Goal: Answer question/provide support

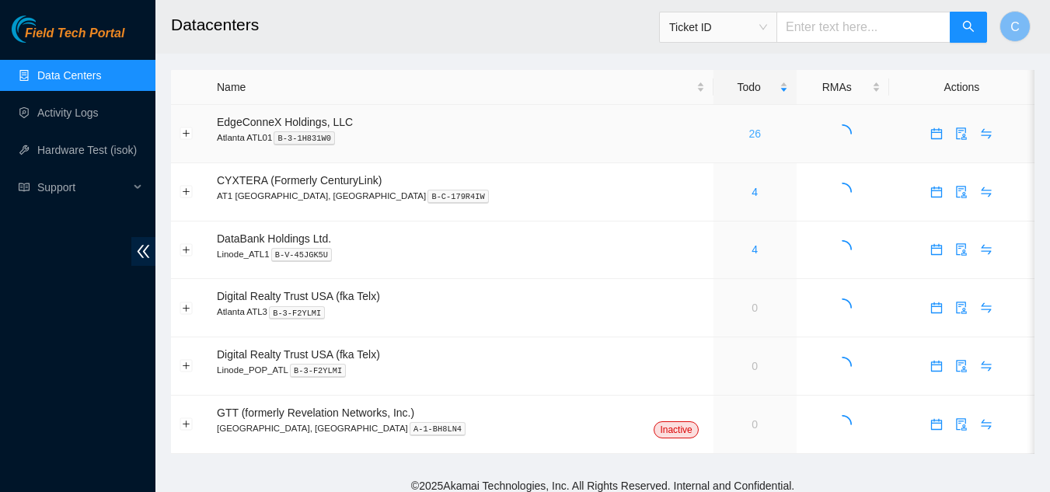
click at [748, 132] on link "26" at bounding box center [754, 133] width 12 height 12
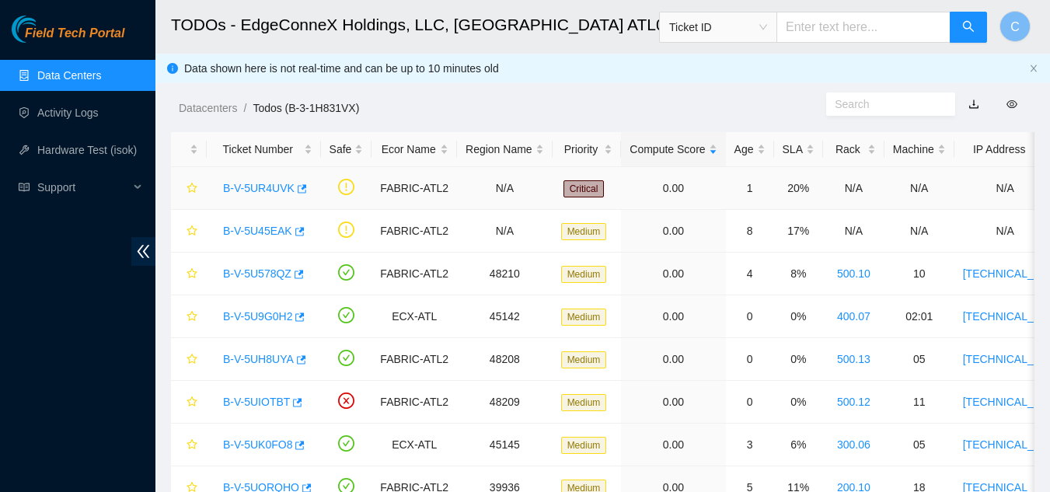
click at [239, 192] on link "B-V-5UR4UVK" at bounding box center [258, 188] width 71 height 12
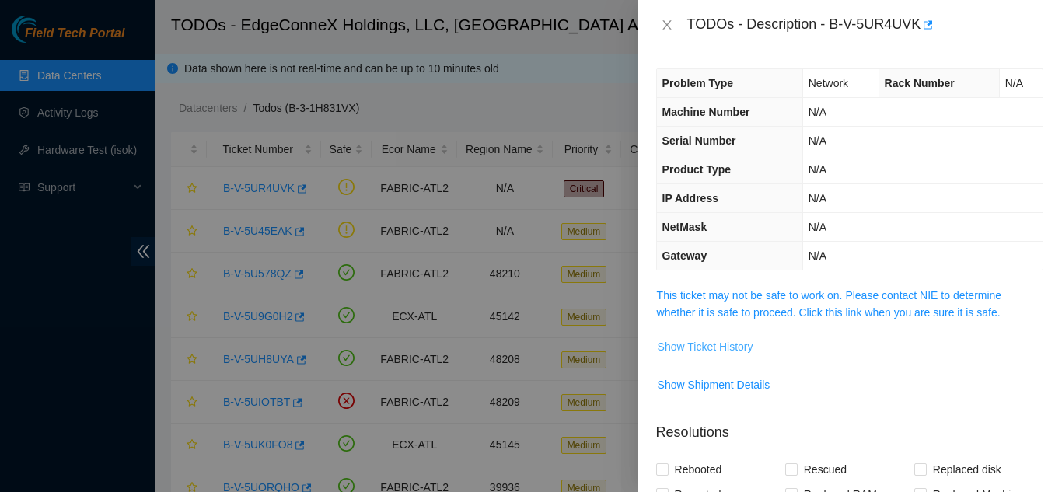
click at [681, 349] on span "Show Ticket History" at bounding box center [705, 346] width 96 height 17
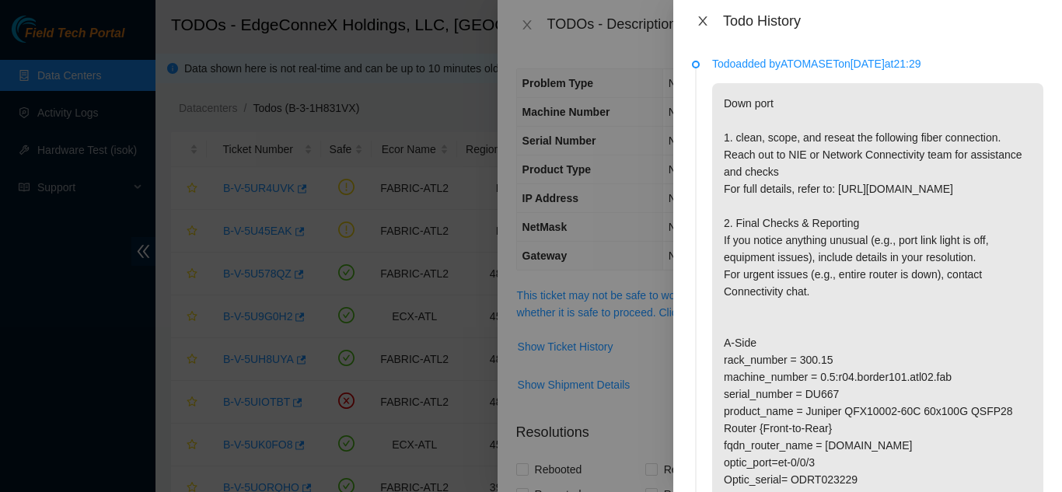
click at [701, 23] on icon "close" at bounding box center [702, 20] width 9 height 9
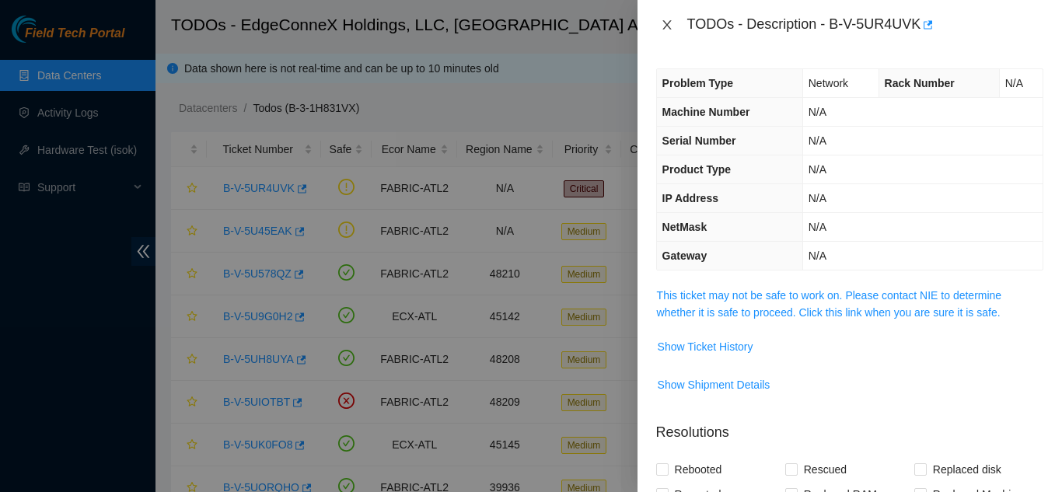
click at [666, 24] on icon "close" at bounding box center [666, 24] width 9 height 9
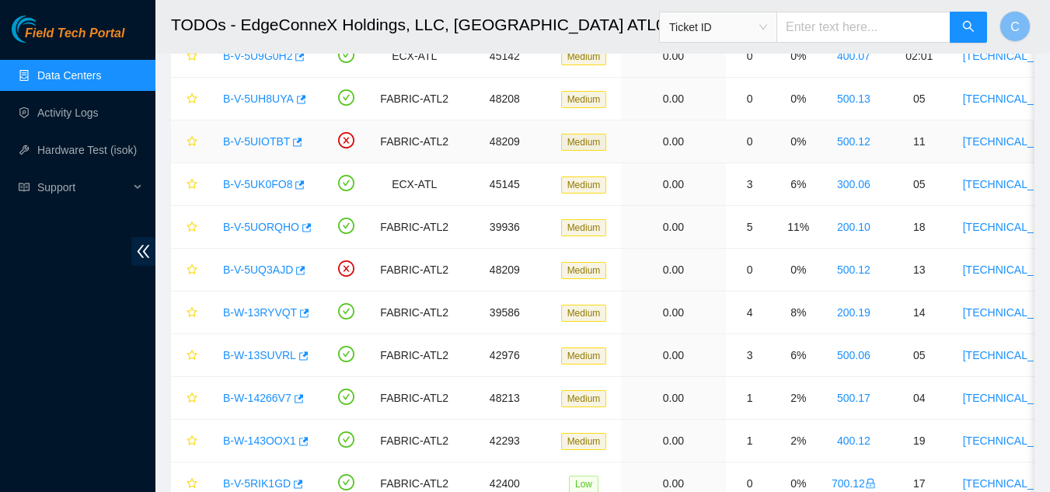
scroll to position [225, 0]
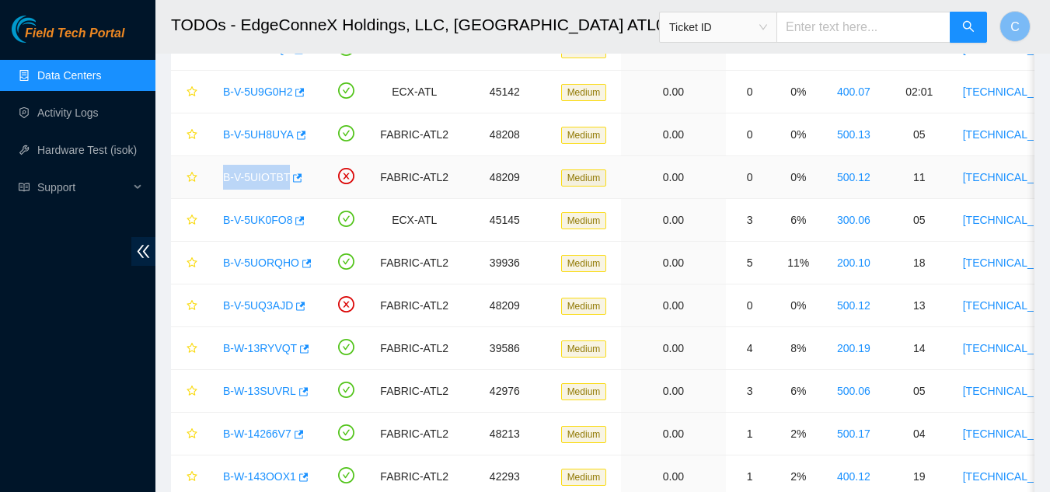
drag, startPoint x: 208, startPoint y: 176, endPoint x: 284, endPoint y: 175, distance: 77.0
click at [284, 175] on tr "B-V-5UIOTBT FABRIC-ATL2 48209 Medium 0.00 0 0% 500.12 11 23.46.177.233 CT-42101…" at bounding box center [874, 177] width 1406 height 43
copy link "B-V-5UIOTBT"
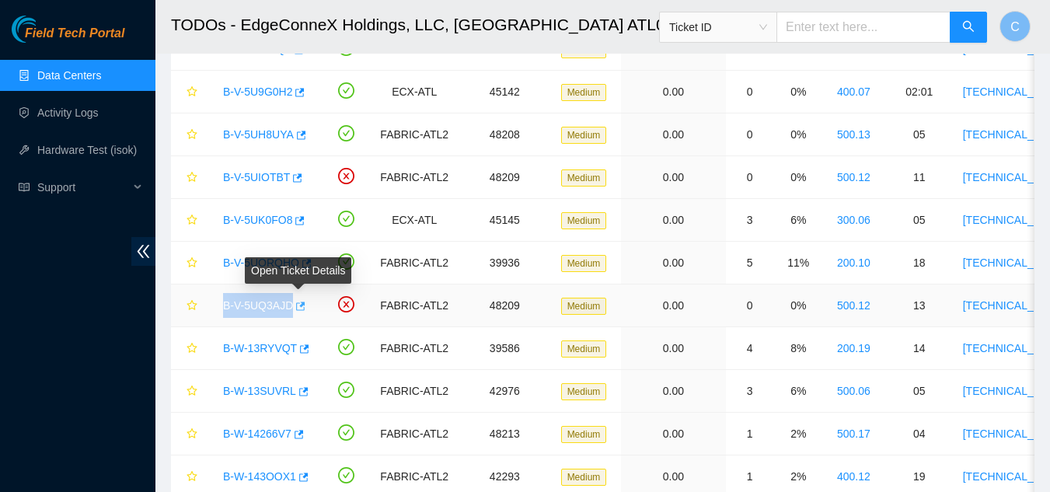
drag, startPoint x: 221, startPoint y: 301, endPoint x: 291, endPoint y: 312, distance: 70.8
click at [291, 312] on div "B-V-5UQ3AJD" at bounding box center [263, 305] width 97 height 25
copy link "B-V-5UQ3AJD"
click at [54, 183] on span "Support" at bounding box center [83, 187] width 92 height 31
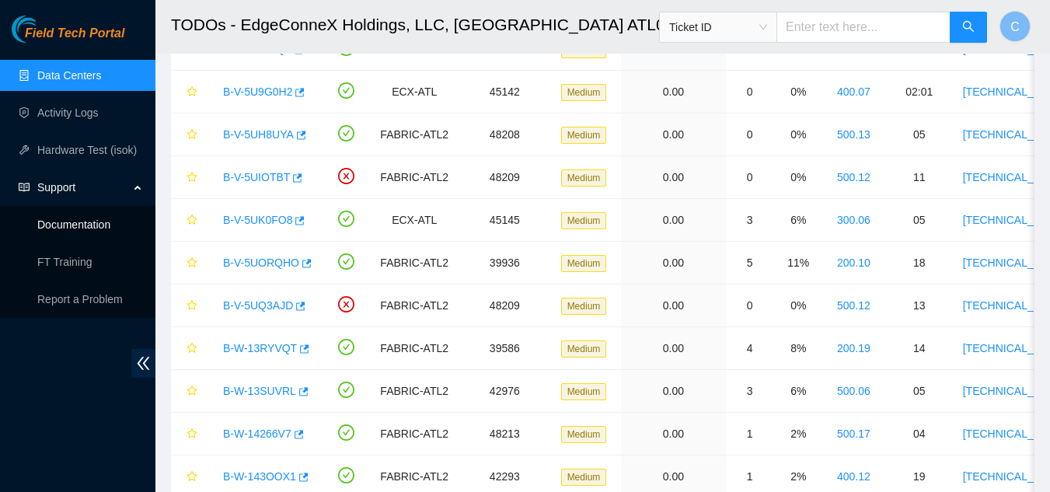
click at [68, 225] on link "Documentation" at bounding box center [73, 224] width 73 height 12
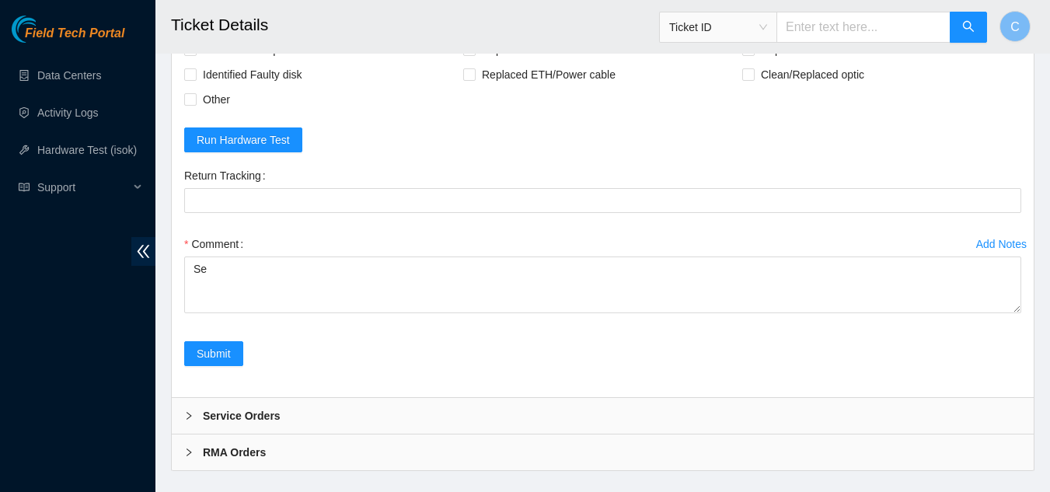
scroll to position [592, 0]
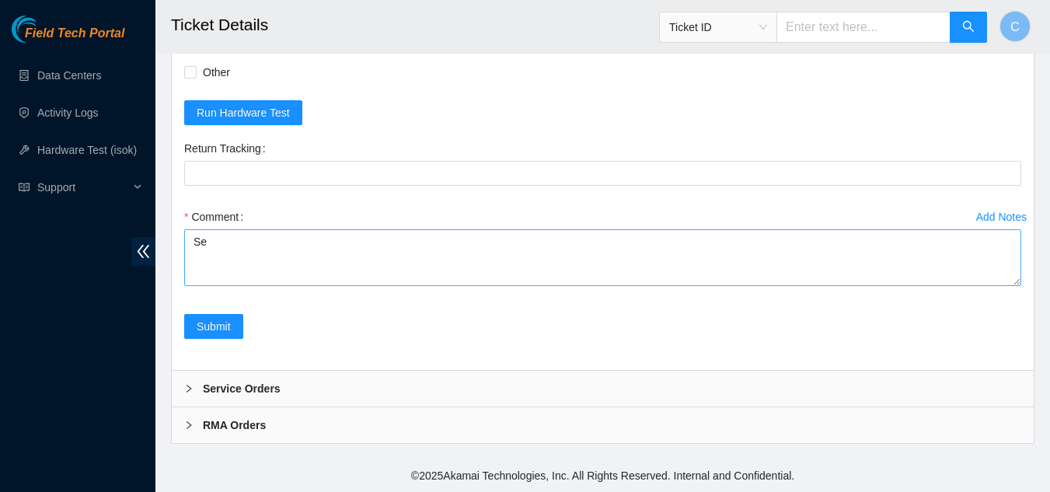
type textarea "S"
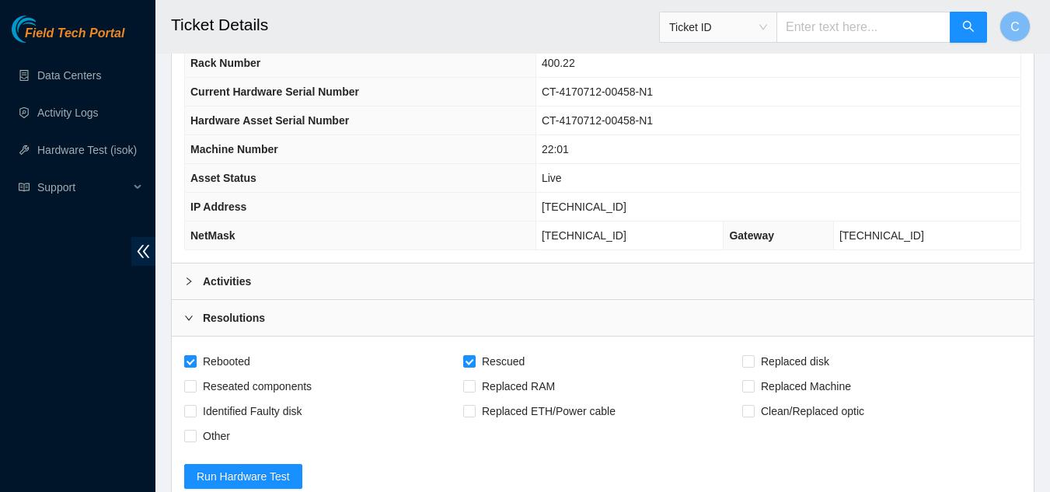
scroll to position [227, 0]
click at [752, 117] on td "CT-4170712-00458-N1" at bounding box center [777, 122] width 485 height 29
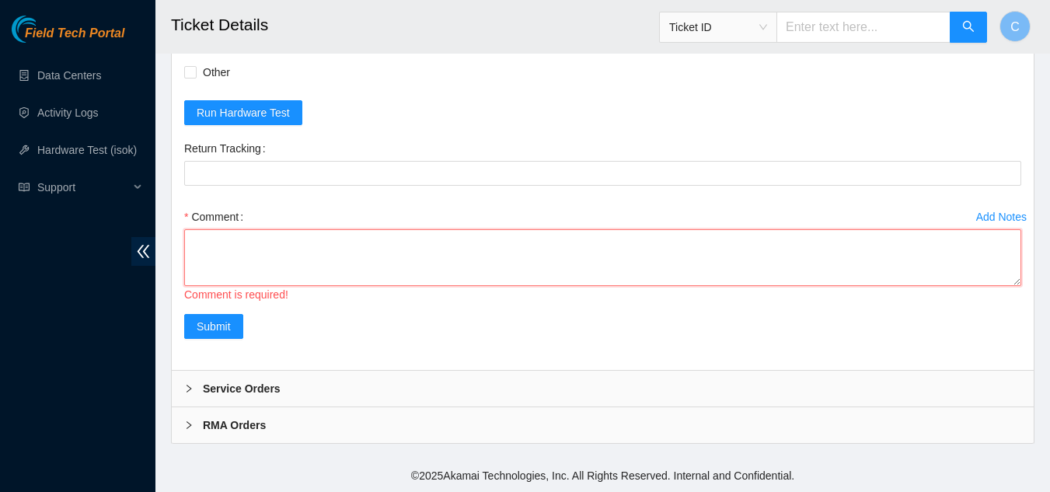
click at [489, 239] on textarea "Comment" at bounding box center [602, 257] width 837 height 57
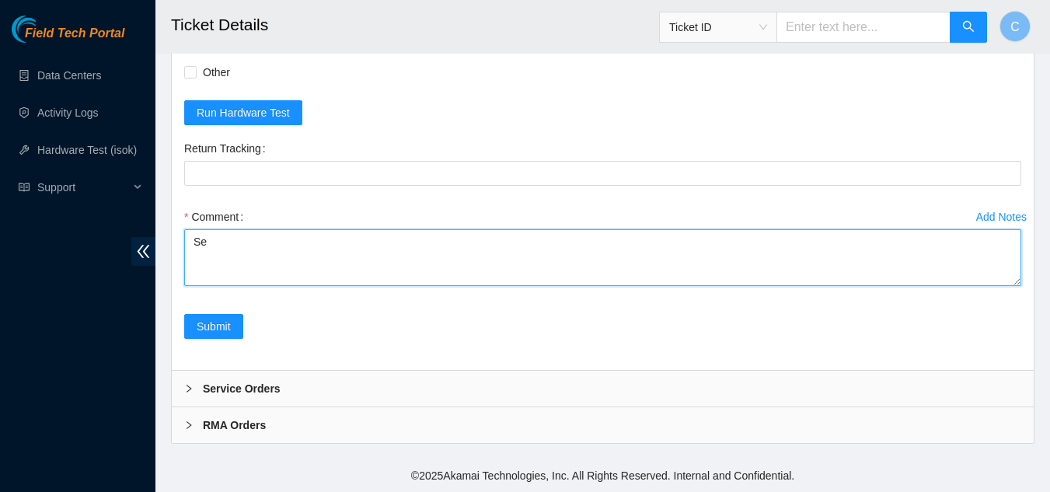
type textarea "S"
click at [223, 279] on textarea "Node was in shell upon approach Rebooted node Remained in shell Power cycled se…" at bounding box center [602, 257] width 837 height 57
type textarea "Node was in shell upon approach Rebooted node Remained in shell Power cycled se…"
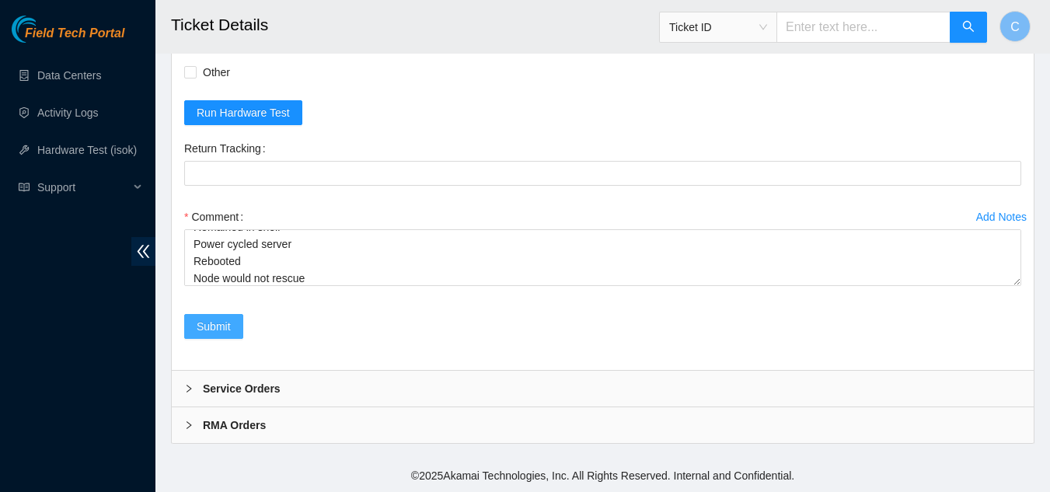
click at [219, 325] on span "Submit" at bounding box center [214, 326] width 34 height 17
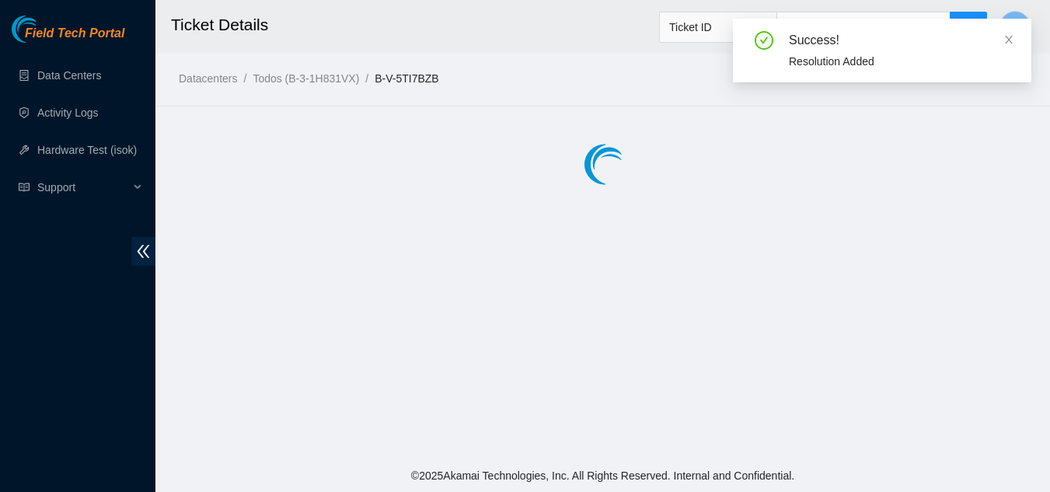
scroll to position [0, 0]
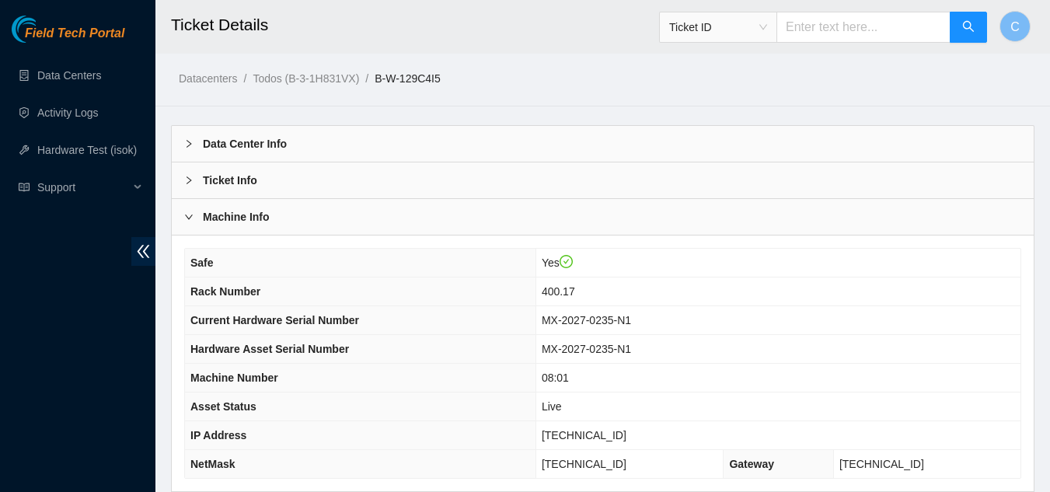
scroll to position [183, 0]
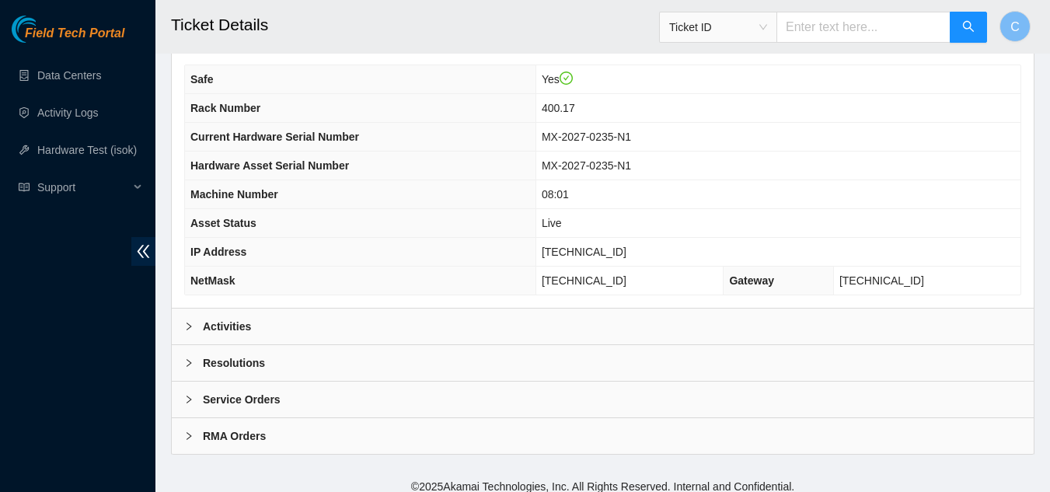
click at [425, 369] on div "Resolutions" at bounding box center [603, 363] width 862 height 36
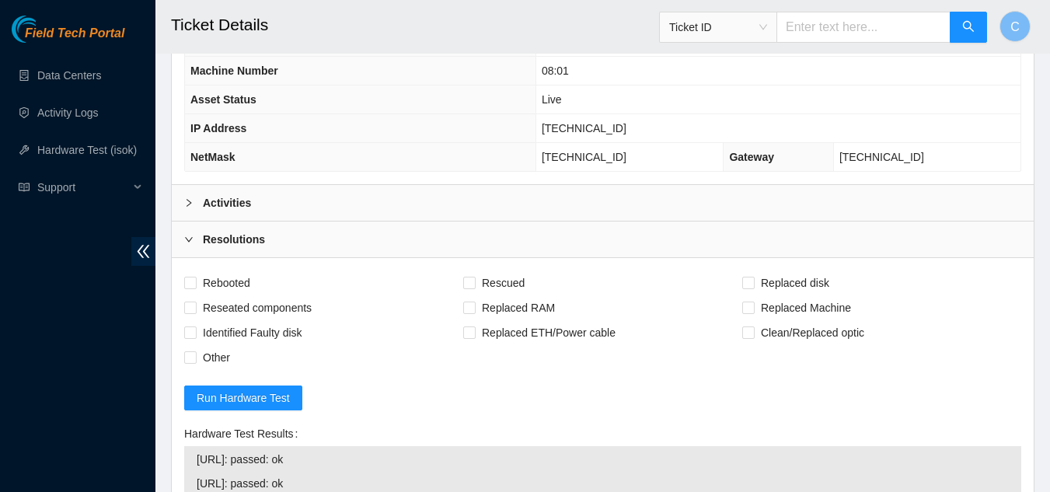
scroll to position [308, 0]
